Goal: Transaction & Acquisition: Subscribe to service/newsletter

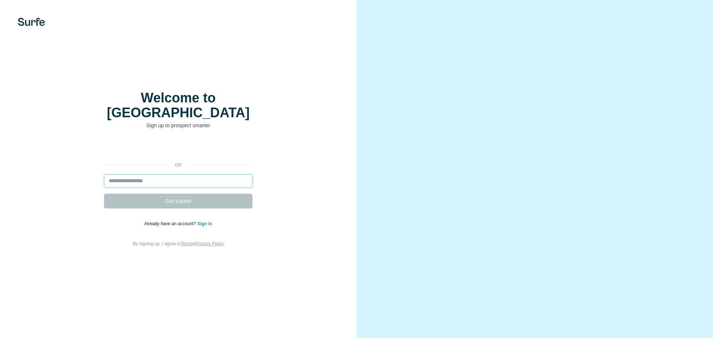
click at [147, 175] on input "email" at bounding box center [178, 181] width 149 height 13
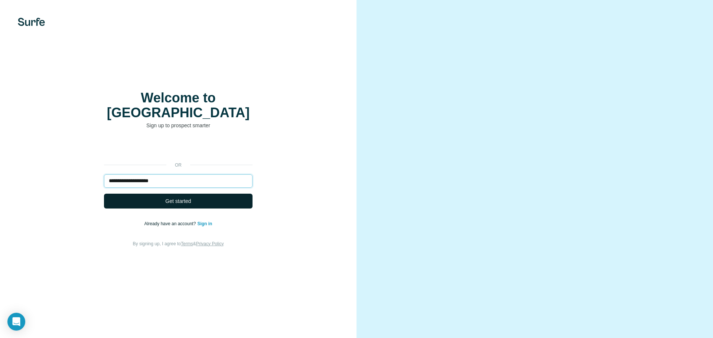
type input "**********"
click at [185, 198] on span "Get started" at bounding box center [178, 201] width 26 height 7
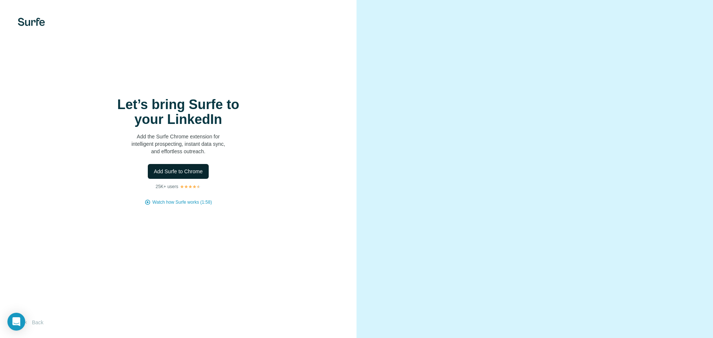
click at [172, 170] on span "Add Surfe to Chrome" at bounding box center [178, 171] width 49 height 7
